Goal: Task Accomplishment & Management: Manage account settings

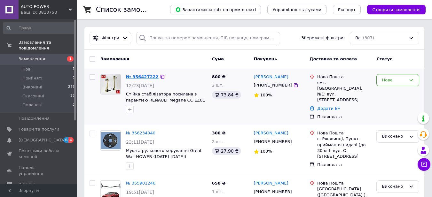
click at [139, 77] on link "№ 356427222" at bounding box center [142, 77] width 33 height 5
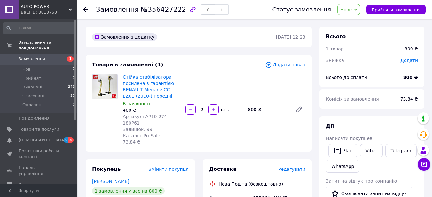
scroll to position [32, 0]
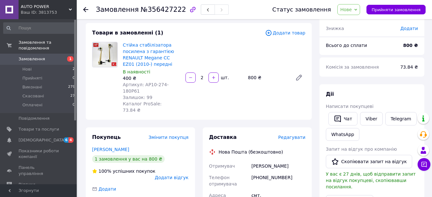
click at [351, 11] on span "Нове" at bounding box center [346, 9] width 12 height 5
drag, startPoint x: 258, startPoint y: 166, endPoint x: 291, endPoint y: 165, distance: 32.9
click at [291, 172] on div "[PHONE_NUMBER]" at bounding box center [278, 181] width 57 height 18
copy div "0999754502"
click at [349, 9] on span "Нове" at bounding box center [346, 9] width 12 height 5
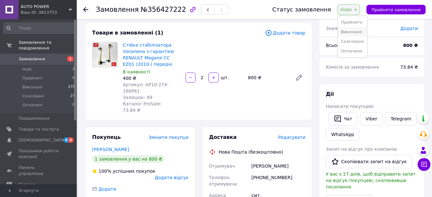
click at [351, 33] on li "Виконано" at bounding box center [352, 32] width 29 height 10
click at [352, 9] on span "Нове" at bounding box center [346, 9] width 12 height 5
click at [357, 30] on li "Виконано" at bounding box center [352, 32] width 29 height 10
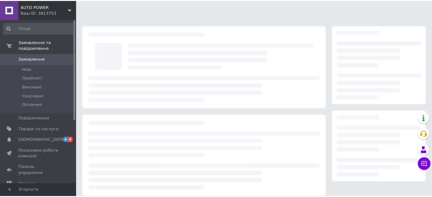
scroll to position [32, 0]
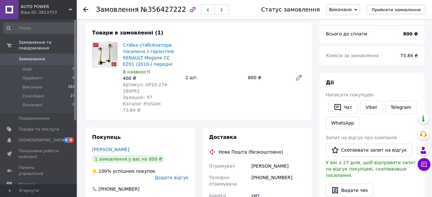
click at [32, 56] on span "Замовлення" at bounding box center [32, 59] width 27 height 6
